Goal: Use online tool/utility

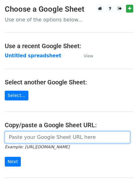
click at [40, 138] on input "url" at bounding box center [67, 138] width 125 height 12
paste input "[URL][DOMAIN_NAME]"
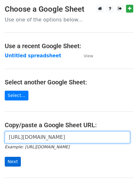
type input "[URL][DOMAIN_NAME]"
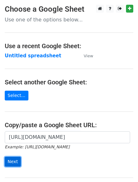
scroll to position [0, 0]
click at [10, 159] on input "Next" at bounding box center [13, 162] width 16 height 10
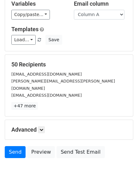
scroll to position [49, 0]
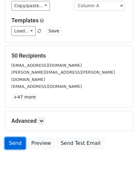
click at [14, 138] on link "Send" at bounding box center [15, 144] width 21 height 12
